Goal: Information Seeking & Learning: Understand process/instructions

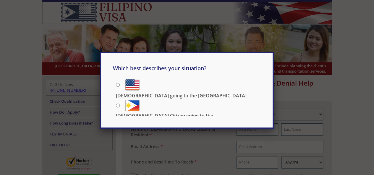
click at [205, 10] on div "Which best describes your situation? Filipino going to the US US Citizen going …" at bounding box center [187, 87] width 374 height 175
click at [187, 113] on p "[DEMOGRAPHIC_DATA] Citizen going to the [DEMOGRAPHIC_DATA]" at bounding box center [188, 119] width 145 height 13
click at [120, 104] on input "[DEMOGRAPHIC_DATA] Citizen going to the [DEMOGRAPHIC_DATA]" at bounding box center [118, 106] width 4 height 4
radio input "true"
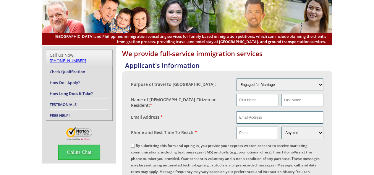
scroll to position [89, 0]
